Goal: Transaction & Acquisition: Obtain resource

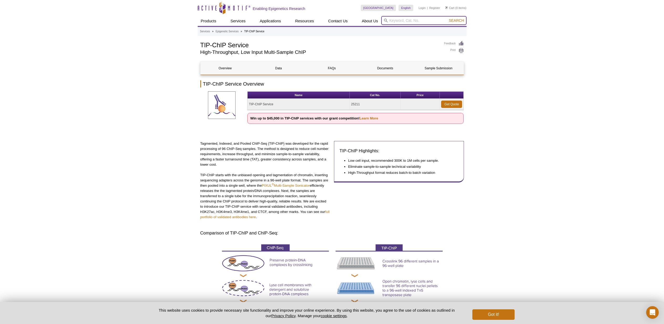
click at [404, 21] on input "search" at bounding box center [423, 20] width 85 height 9
type input "Spike-in Antibody"
click at [456, 20] on button "Search" at bounding box center [456, 20] width 18 height 5
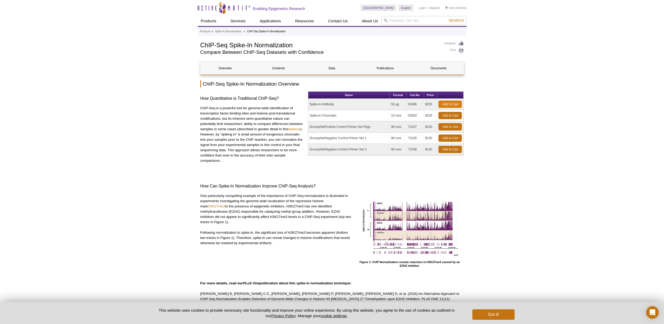
click at [449, 102] on link "Add to Cart" at bounding box center [449, 103] width 23 height 7
click at [457, 117] on link "Add to Cart" at bounding box center [449, 115] width 23 height 7
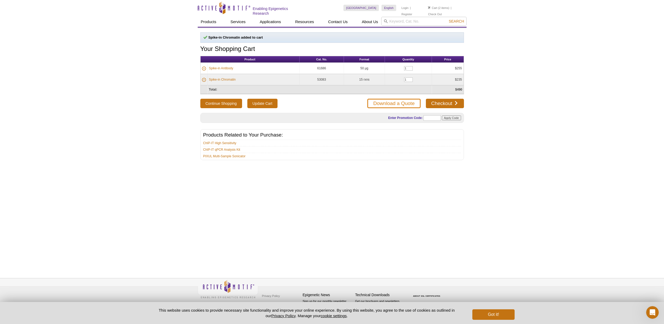
click at [405, 103] on link "Download a Quote" at bounding box center [393, 103] width 53 height 9
click at [430, 117] on input "text" at bounding box center [433, 118] width 17 height 6
paste input "“AB2016”"
type input "“AB2016”"
click at [453, 117] on input "Apply Code" at bounding box center [452, 117] width 19 height 5
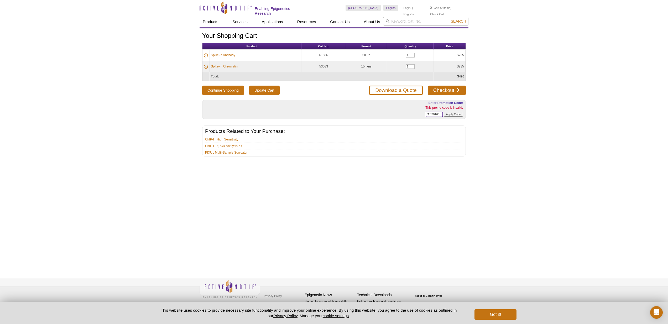
click at [428, 114] on input "“AB2016”" at bounding box center [433, 115] width 17 height 6
click at [439, 115] on input "AB2016”" at bounding box center [433, 115] width 17 height 6
type input "AB2016"
click at [455, 114] on input "Apply Code" at bounding box center [452, 114] width 19 height 5
click at [431, 112] on input "AB2016" at bounding box center [433, 115] width 17 height 6
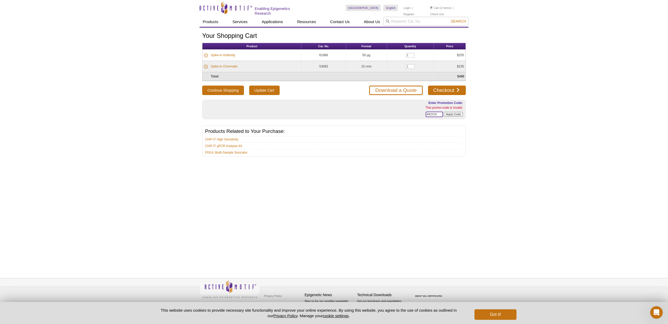
click at [431, 112] on input "AB2016" at bounding box center [433, 115] width 17 height 6
paste input "SUMMER25"
type input "SUMMER25"
click at [448, 113] on input "Apply Code" at bounding box center [452, 114] width 19 height 5
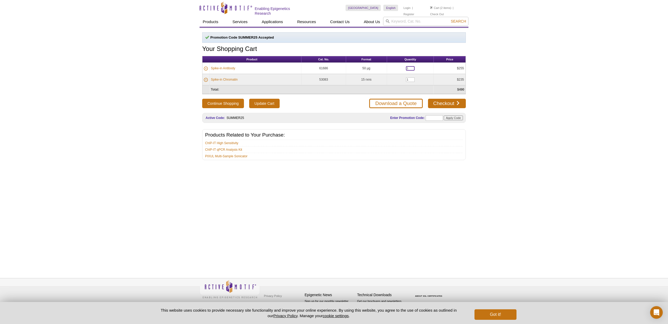
drag, startPoint x: 407, startPoint y: 67, endPoint x: 401, endPoint y: 68, distance: 6.0
click at [401, 68] on td "1" at bounding box center [410, 68] width 47 height 11
type input "2"
click at [221, 103] on button "Continue Shopping" at bounding box center [221, 103] width 42 height 9
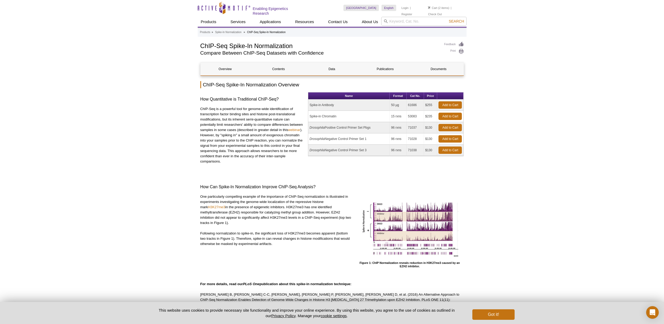
click at [440, 8] on li "Cart (2 items)" at bounding box center [438, 8] width 21 height 6
click at [433, 8] on link "Cart" at bounding box center [432, 8] width 9 height 4
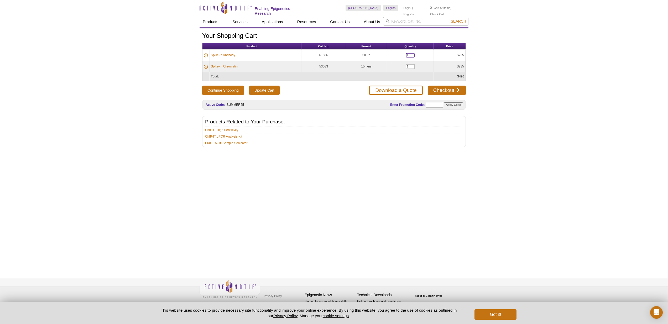
drag, startPoint x: 413, startPoint y: 54, endPoint x: 401, endPoint y: 54, distance: 11.8
click at [401, 54] on td "1" at bounding box center [410, 55] width 47 height 11
type input "2"
click at [525, 78] on div "Active Motif Logo Enabling Epigenetics Research 2 Search Skip to content Active…" at bounding box center [334, 162] width 668 height 324
click at [436, 103] on input "text" at bounding box center [431, 105] width 17 height 6
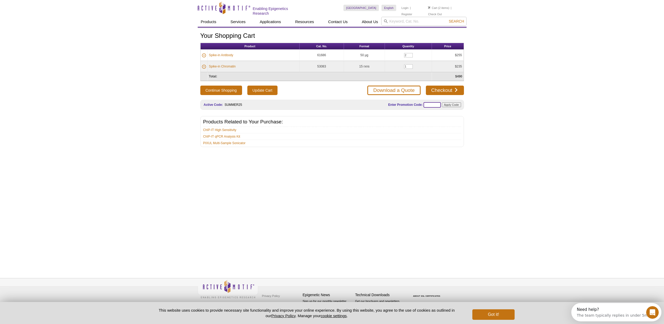
paste input "SUMMER25"
type input "SUMMER25"
click at [449, 105] on input "Apply Code" at bounding box center [451, 104] width 19 height 5
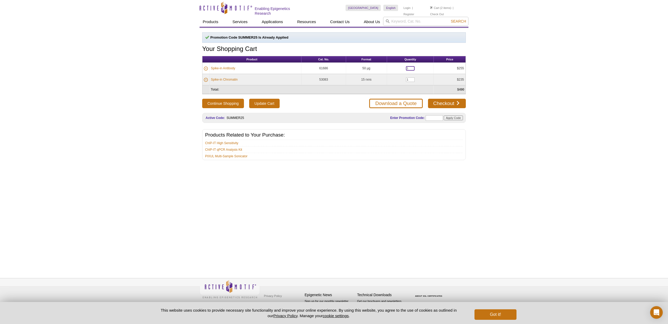
click at [412, 68] on input "1" at bounding box center [410, 68] width 9 height 4
type input "2"
click at [537, 79] on div "Active Motif Logo Enabling Epigenetics Research 2 Search Skip to content Active…" at bounding box center [334, 162] width 668 height 324
click at [260, 102] on input "Update Cart" at bounding box center [264, 103] width 30 height 9
drag, startPoint x: 409, startPoint y: 68, endPoint x: 394, endPoint y: 69, distance: 14.7
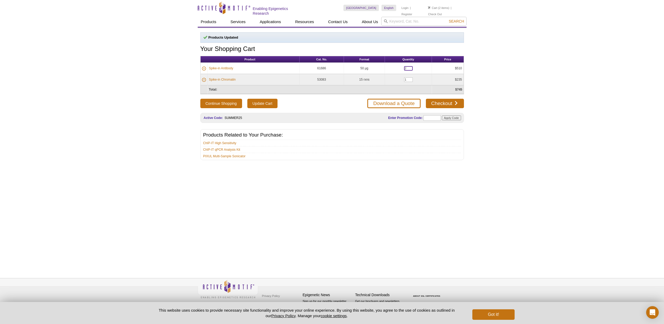
click at [394, 69] on td "2" at bounding box center [408, 68] width 47 height 11
type input "1"
click at [277, 103] on input "Update Cart" at bounding box center [262, 103] width 30 height 9
click at [397, 102] on link "Download a Quote" at bounding box center [393, 103] width 53 height 9
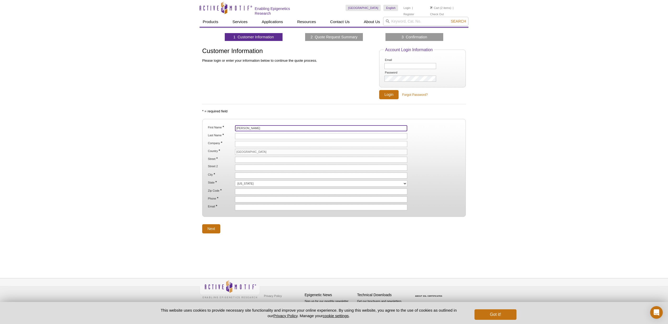
type input "Lucas"
type input "Vu"
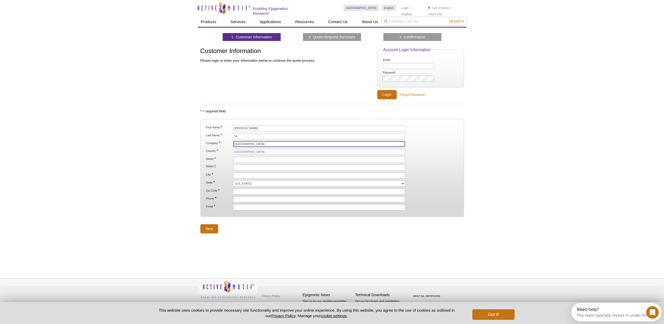
type input "Rutgers University"
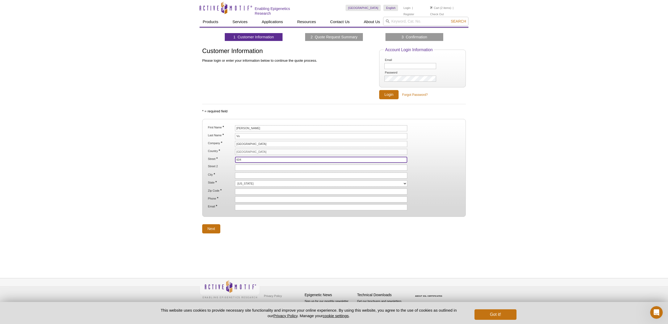
drag, startPoint x: 246, startPoint y: 158, endPoint x: 207, endPoint y: 156, distance: 39.2
click at [207, 157] on li "Street * 604" at bounding box center [333, 160] width 253 height 6
paste input "Allison Road"
type input "604 Allison Road"
paste input "A128 Nelson Biology Laboratories"
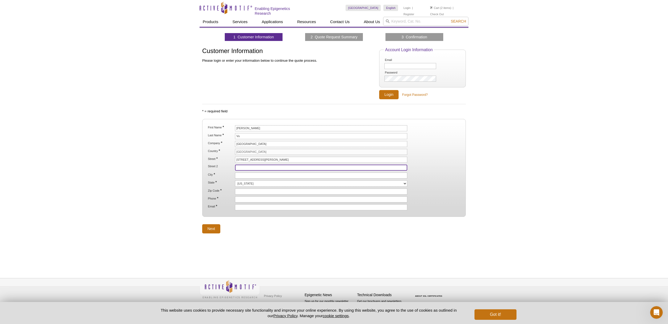
type input "A128 Nelson Biology Laboratories"
paste input "Piscataway NJ 08854"
type input "PisPiscataway NJ 08854"
paste input "Piscataway NJ 08854"
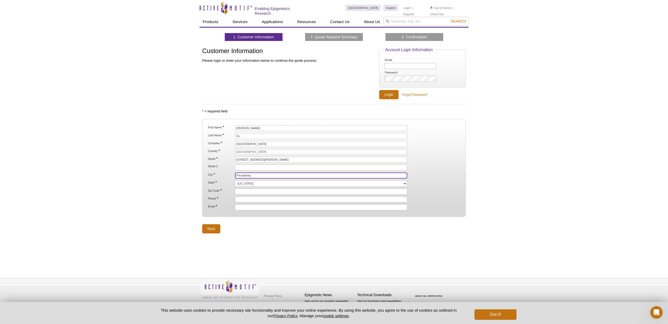
type input "Piscataway"
click at [240, 193] on ol "First Name * Lucas Last Name * Vu Company * Rutgers University Country * United…" at bounding box center [334, 167] width 254 height 85
paste input "Piscataway NJ 08854"
drag, startPoint x: 257, startPoint y: 191, endPoint x: 224, endPoint y: 190, distance: 32.6
click at [224, 190] on li "Zip Code * Piscataway NJ 08854" at bounding box center [333, 191] width 253 height 6
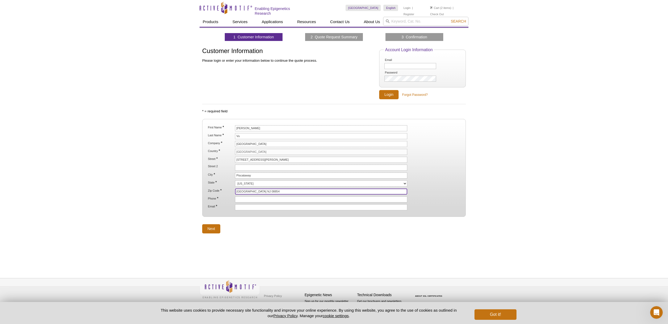
click at [255, 189] on input "Piscataway NJ 08854" at bounding box center [321, 191] width 172 height 6
drag, startPoint x: 256, startPoint y: 189, endPoint x: 237, endPoint y: 190, distance: 19.7
click at [237, 190] on input "Piscataway NJ 08854" at bounding box center [321, 191] width 172 height 6
type input "08854"
select select "NJ"
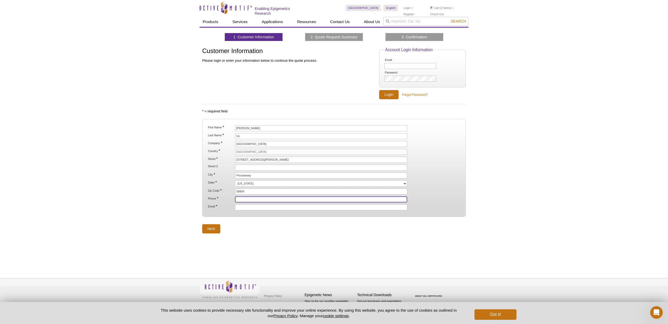
paste input "1-848-445-6896"
type input "1-848-445-6896"
type input "lv364@dls.rutgers.edu"
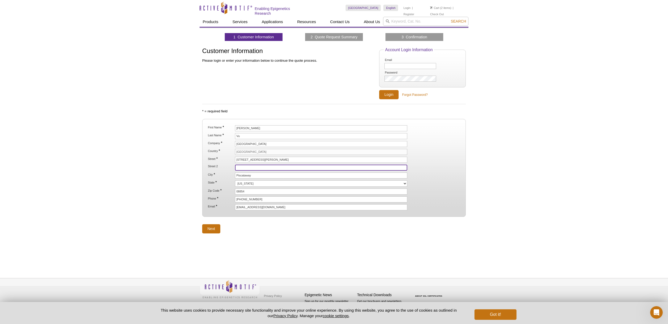
click at [266, 165] on input "Street 2" at bounding box center [321, 168] width 172 height 6
click at [18, 1] on div "Active Motif Logo Enabling Epigenetics Research 2 Search Skip to content Active…" at bounding box center [334, 162] width 668 height 324
click at [283, 167] on input "Street 2" at bounding box center [321, 168] width 172 height 6
paste input "A128 Nelson Biology Laboratories"
type input "A128 Nelson Biology Laboratories"
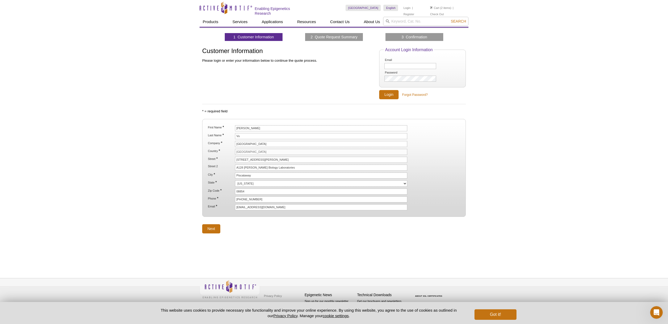
click at [274, 235] on div "1 Customer Information 2 Quote Request Summary 3 Confirmation Customer Informat…" at bounding box center [333, 147] width 269 height 239
click at [213, 231] on input "Next" at bounding box center [211, 228] width 18 height 9
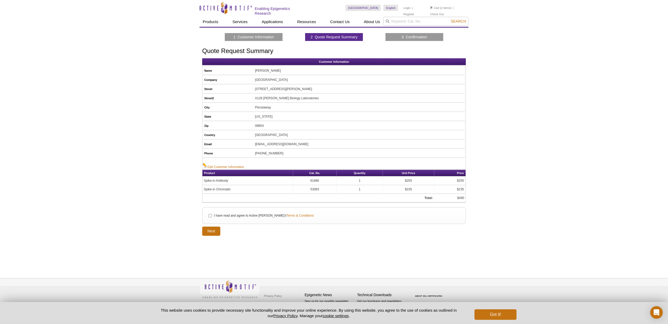
click at [210, 216] on input "I have read and agree to Active [PERSON_NAME]'s Terms & Conditions" at bounding box center [209, 215] width 3 height 3
checkbox input "true"
click at [212, 231] on input "Next" at bounding box center [211, 230] width 18 height 9
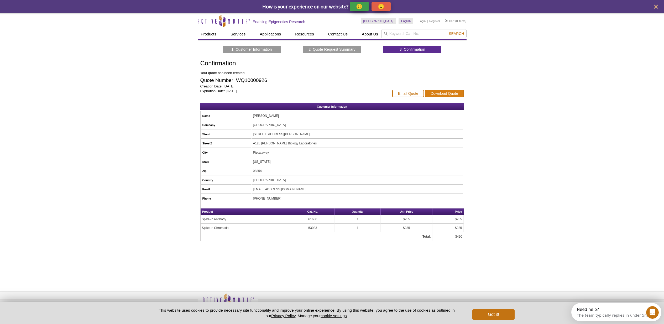
click at [452, 92] on link "Download Quote" at bounding box center [444, 93] width 39 height 7
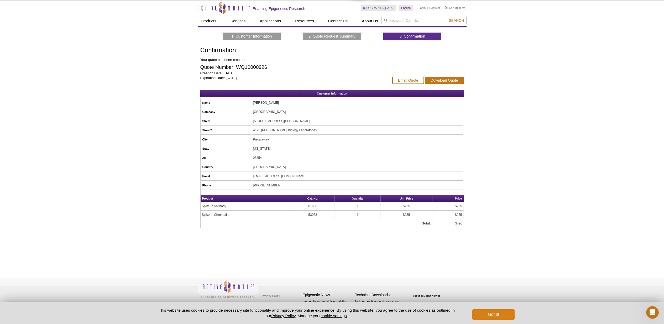
click at [501, 312] on button "Got it!" at bounding box center [493, 314] width 42 height 10
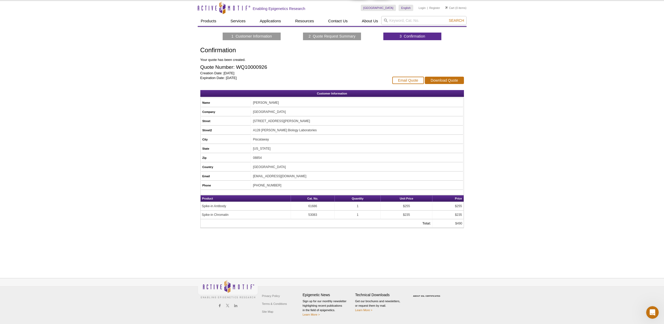
scroll to position [0, 0]
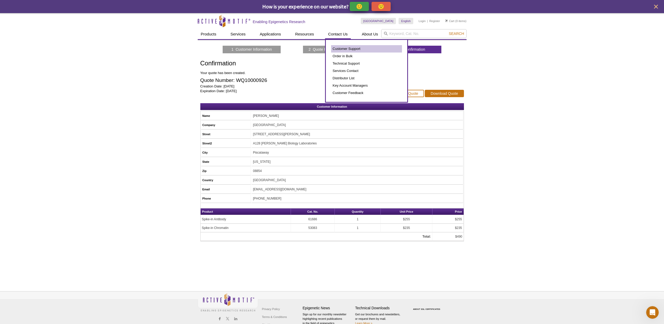
click at [340, 46] on link "Customer Support" at bounding box center [366, 48] width 71 height 7
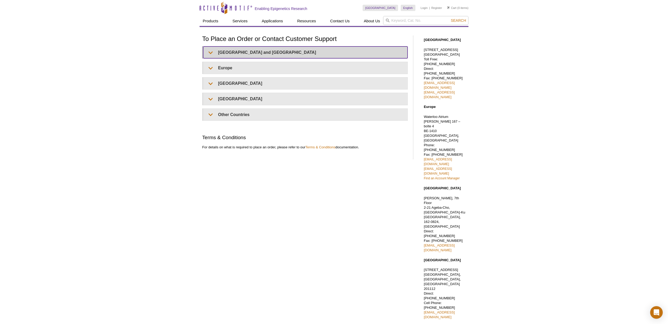
click at [289, 53] on summary "[GEOGRAPHIC_DATA] and [GEOGRAPHIC_DATA]" at bounding box center [305, 52] width 204 height 12
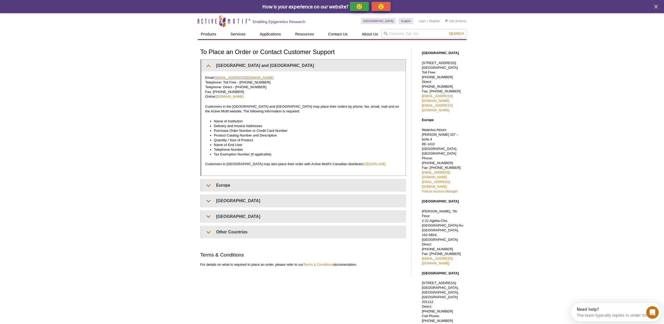
click at [241, 78] on link "[EMAIL_ADDRESS][DOMAIN_NAME]" at bounding box center [244, 78] width 59 height 4
drag, startPoint x: 241, startPoint y: 78, endPoint x: 216, endPoint y: 79, distance: 24.7
click at [216, 79] on p "Email: [EMAIL_ADDRESS][DOMAIN_NAME] Telephone: Toll Free - [PHONE_NUMBER] Telep…" at bounding box center [303, 87] width 196 height 24
copy p "[EMAIL_ADDRESS][DOMAIN_NAME]"
